Goal: Information Seeking & Learning: Learn about a topic

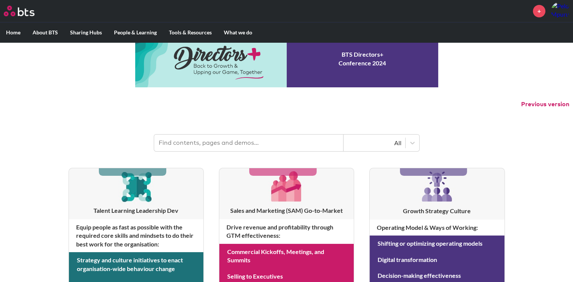
scroll to position [20, 0]
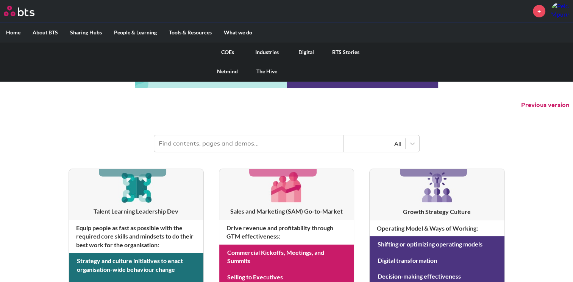
click at [230, 52] on link "COEs" at bounding box center [227, 52] width 39 height 20
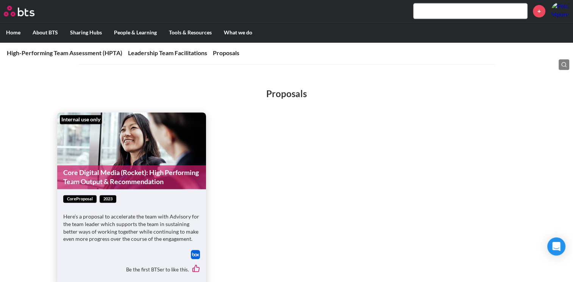
scroll to position [994, 0]
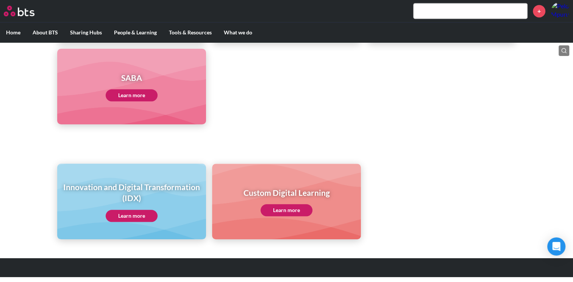
scroll to position [412, 0]
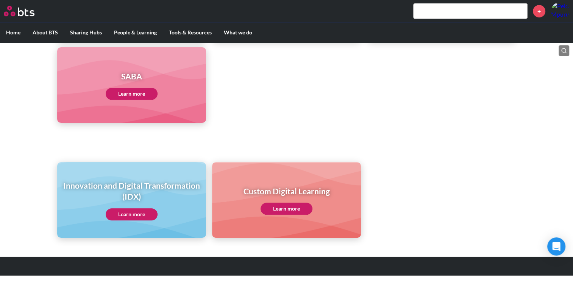
click at [133, 214] on link "Learn more" at bounding box center [132, 215] width 52 height 12
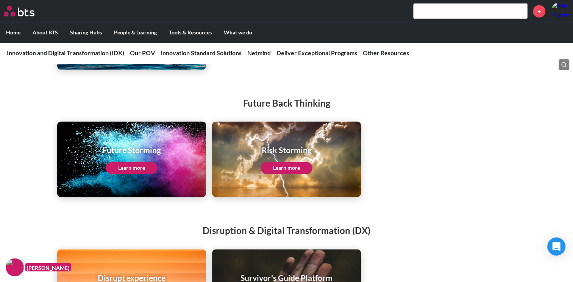
scroll to position [1066, 0]
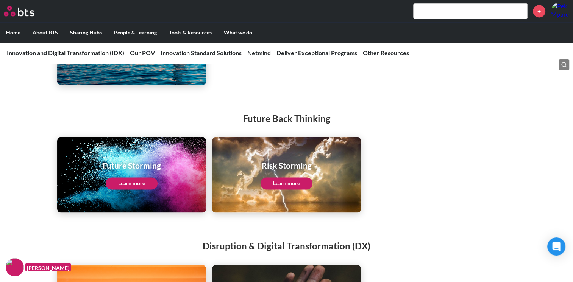
click at [136, 189] on link "Learn more" at bounding box center [132, 184] width 52 height 12
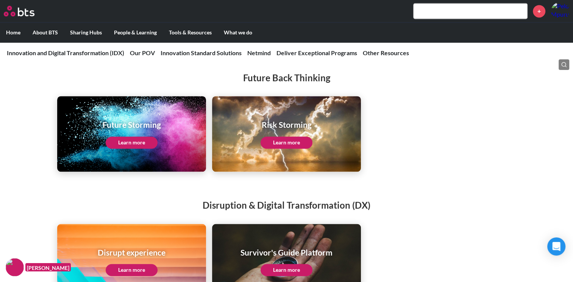
scroll to position [1106, 0]
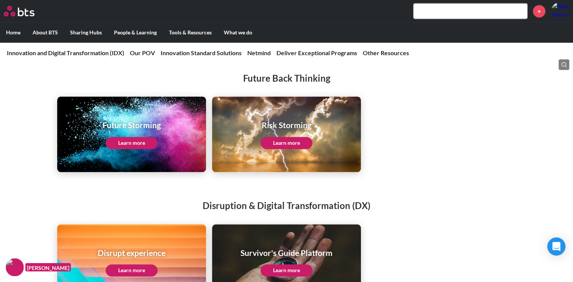
click at [282, 149] on link "Learn more" at bounding box center [287, 143] width 52 height 12
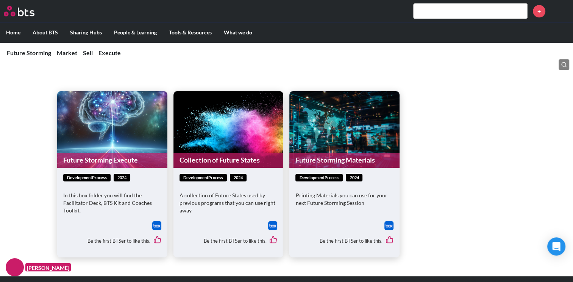
scroll to position [733, 0]
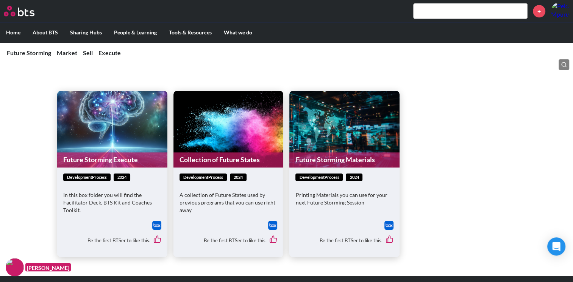
click at [116, 124] on figure "Future Storming Execute" at bounding box center [112, 129] width 110 height 77
click at [133, 158] on link "Future Storming Execute" at bounding box center [112, 160] width 110 height 15
click at [233, 156] on link "Collection of Future States" at bounding box center [228, 160] width 110 height 15
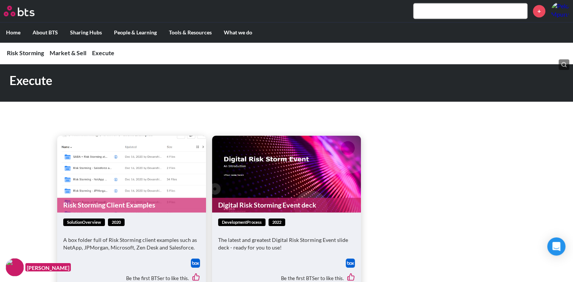
scroll to position [492, 0]
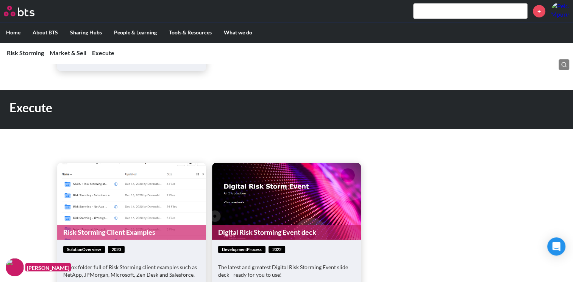
click at [113, 234] on link "Risk Storming Client Examples" at bounding box center [131, 232] width 149 height 15
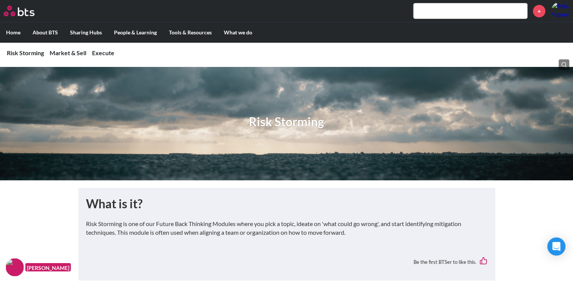
scroll to position [8, 0]
